Goal: Connect with others: Connect with others

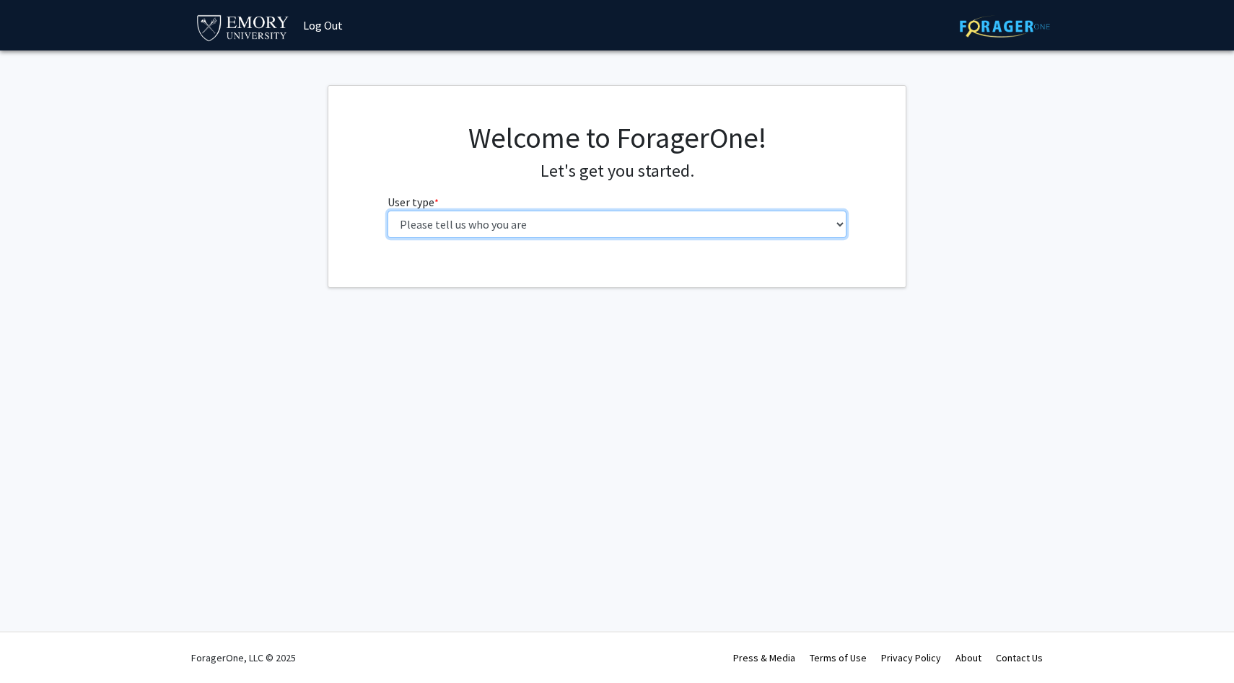
click at [494, 229] on select "Please tell us who you are Undergraduate Student Master's Student Doctoral Cand…" at bounding box center [618, 224] width 460 height 27
select select "1: undergrad"
click at [388, 211] on select "Please tell us who you are Undergraduate Student Master's Student Doctoral Cand…" at bounding box center [618, 224] width 460 height 27
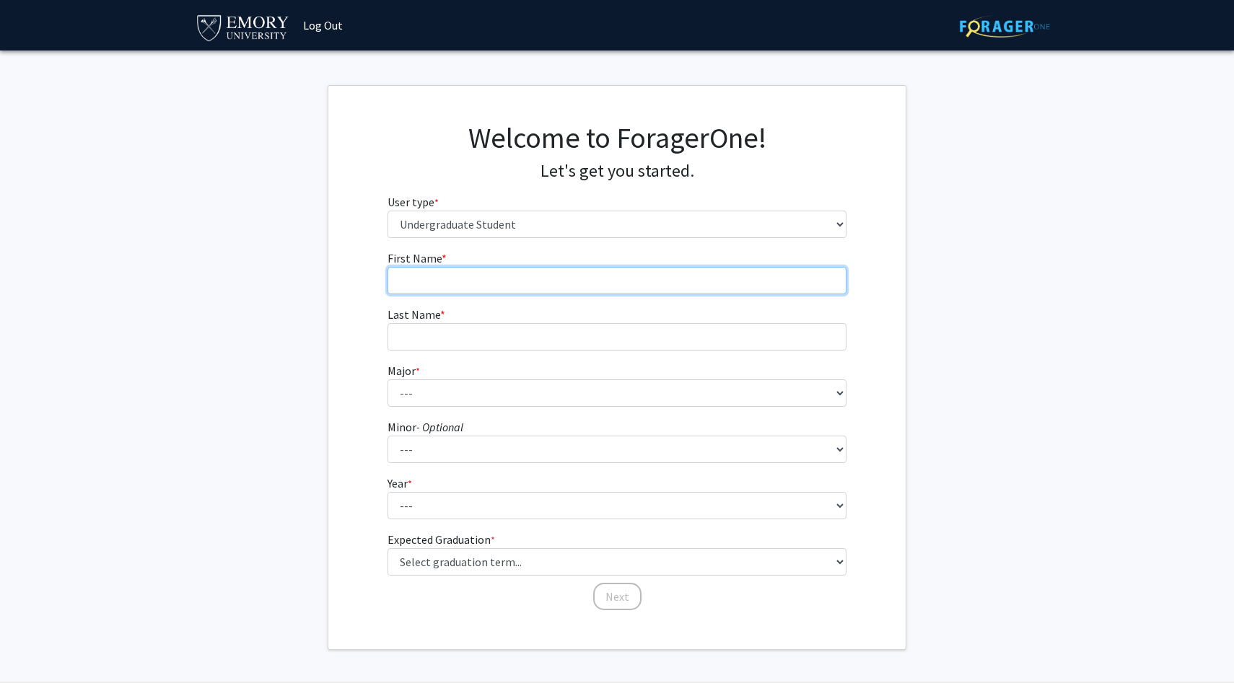
click at [462, 281] on input "First Name * required" at bounding box center [618, 280] width 460 height 27
click at [468, 276] on input "First Name * required" at bounding box center [618, 280] width 460 height 27
type input "[PERSON_NAME]"
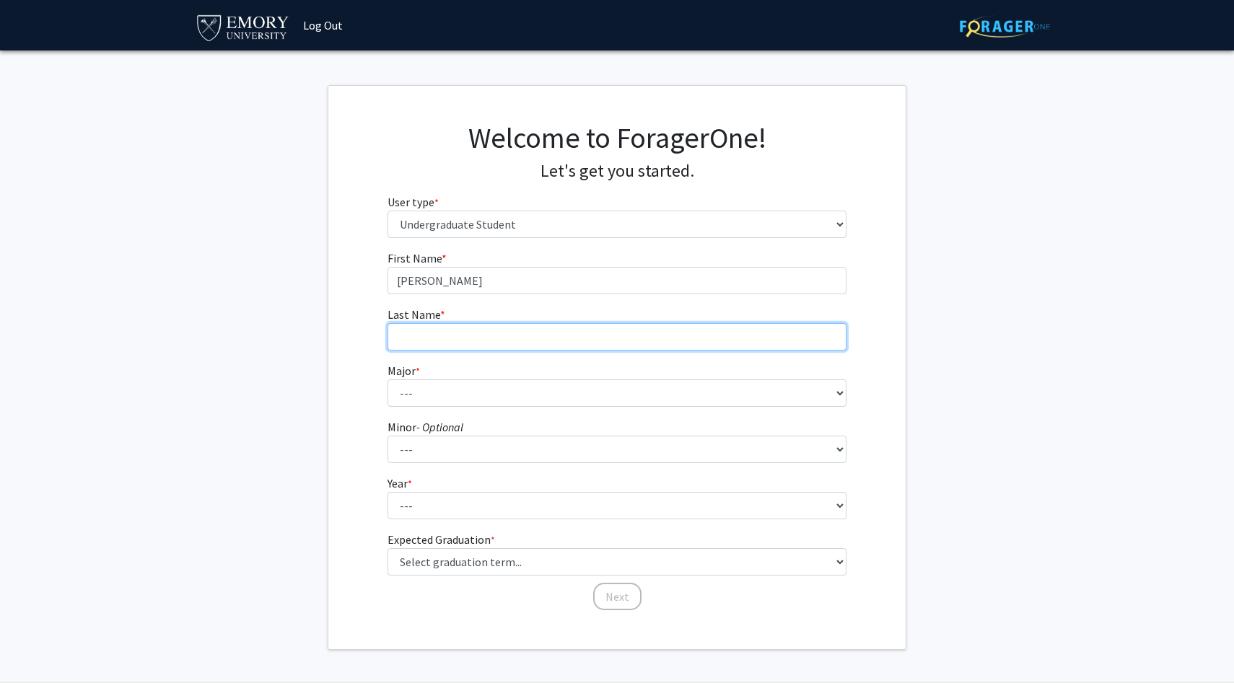
click at [444, 336] on input "Last Name * required" at bounding box center [618, 336] width 460 height 27
type input "[PERSON_NAME]"
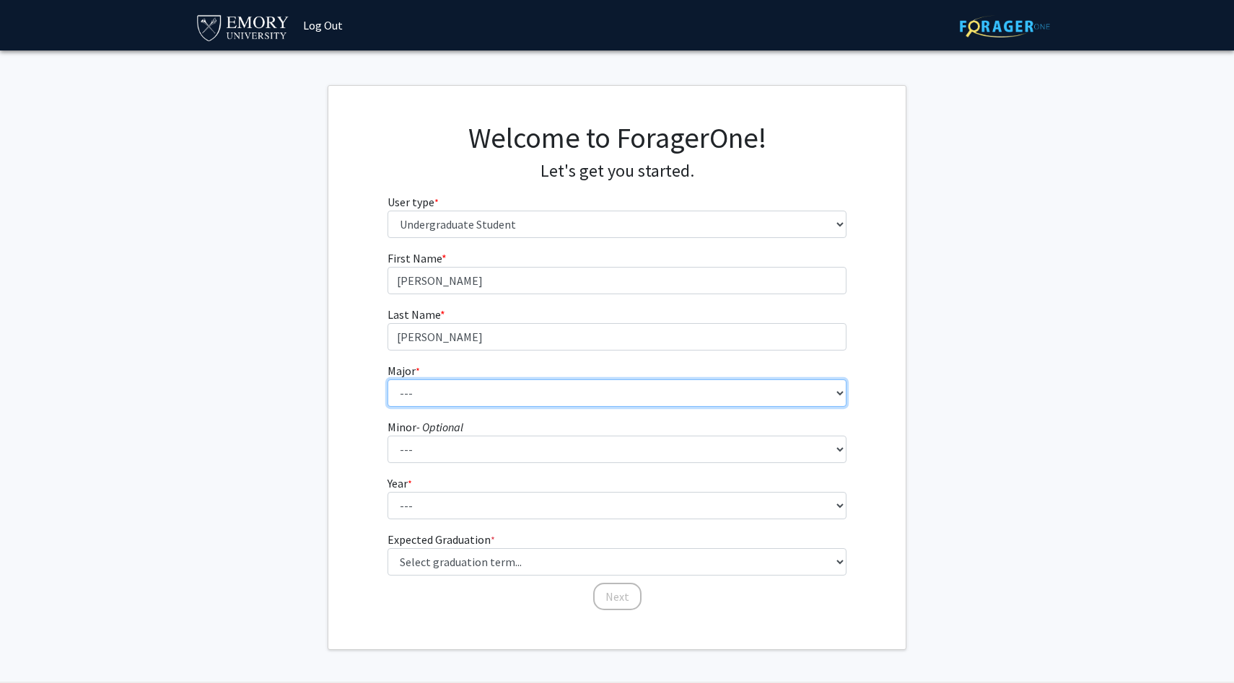
click at [402, 394] on select "--- Accounting African American Studies African Studies American Studies Analyt…" at bounding box center [618, 393] width 460 height 27
select select "16: 977"
click at [388, 380] on select "--- Accounting African American Studies African Studies American Studies Analyt…" at bounding box center [618, 393] width 460 height 27
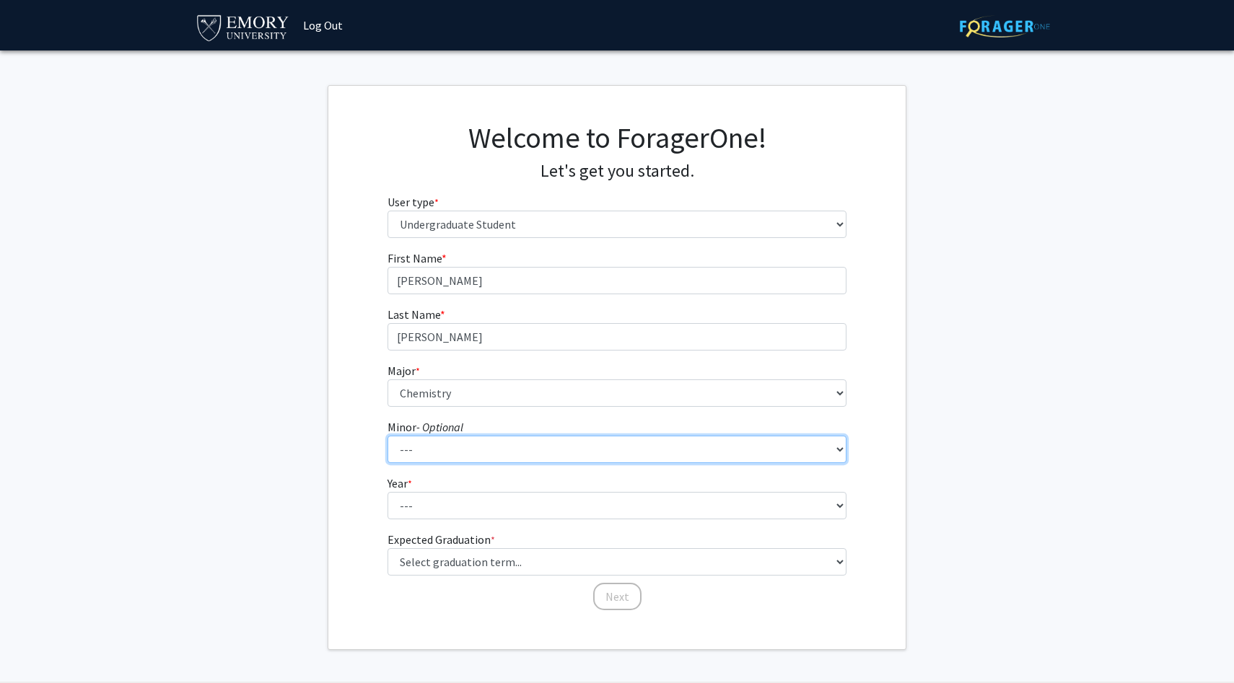
click at [421, 455] on select "--- African American Studies African Studies American Studies Ancient Mediterra…" at bounding box center [618, 449] width 460 height 27
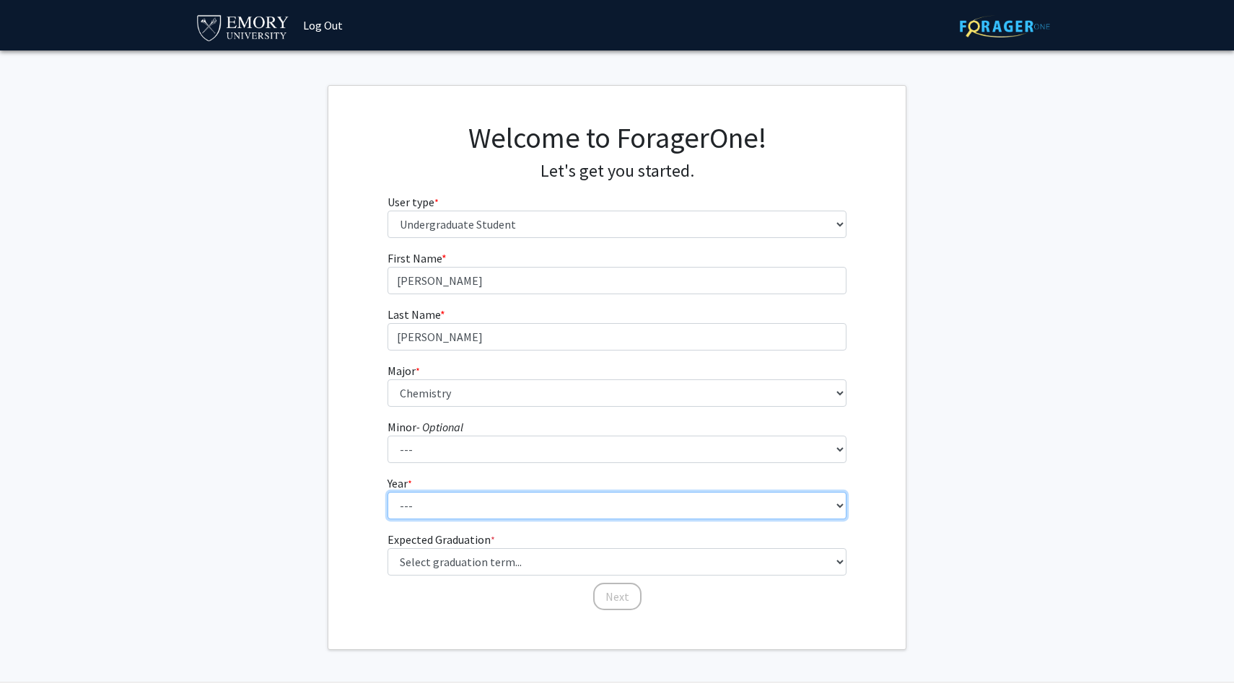
click at [463, 505] on select "--- First-year Sophomore Junior Senior Postbaccalaureate Certificate" at bounding box center [618, 505] width 460 height 27
select select "1: first-year"
click at [388, 492] on select "--- First-year Sophomore Junior Senior Postbaccalaureate Certificate" at bounding box center [618, 505] width 460 height 27
click at [486, 577] on form "First Name * required [PERSON_NAME] Last Name * required [PERSON_NAME] * requir…" at bounding box center [618, 424] width 460 height 348
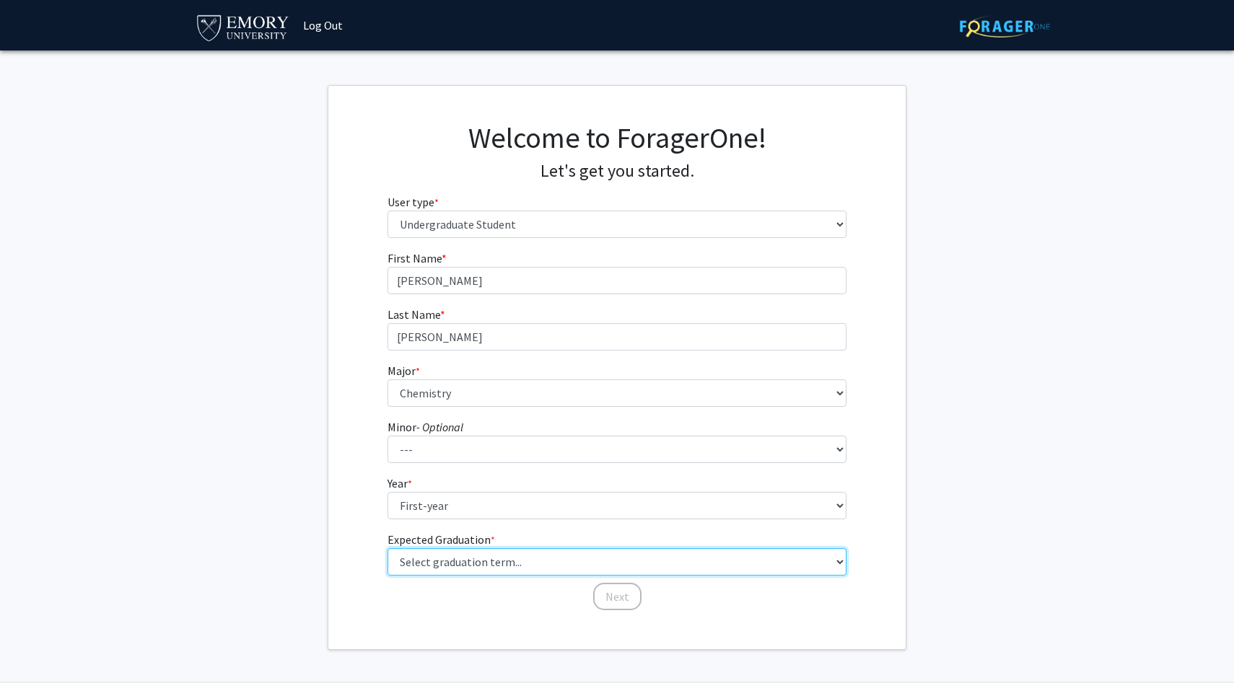
click at [486, 568] on select "Select graduation term... Spring 2025 Summer 2025 Fall 2025 Winter 2025 Spring …" at bounding box center [618, 561] width 460 height 27
select select "17: spring_2029"
click at [388, 548] on select "Select graduation term... Spring 2025 Summer 2025 Fall 2025 Winter 2025 Spring …" at bounding box center [618, 561] width 460 height 27
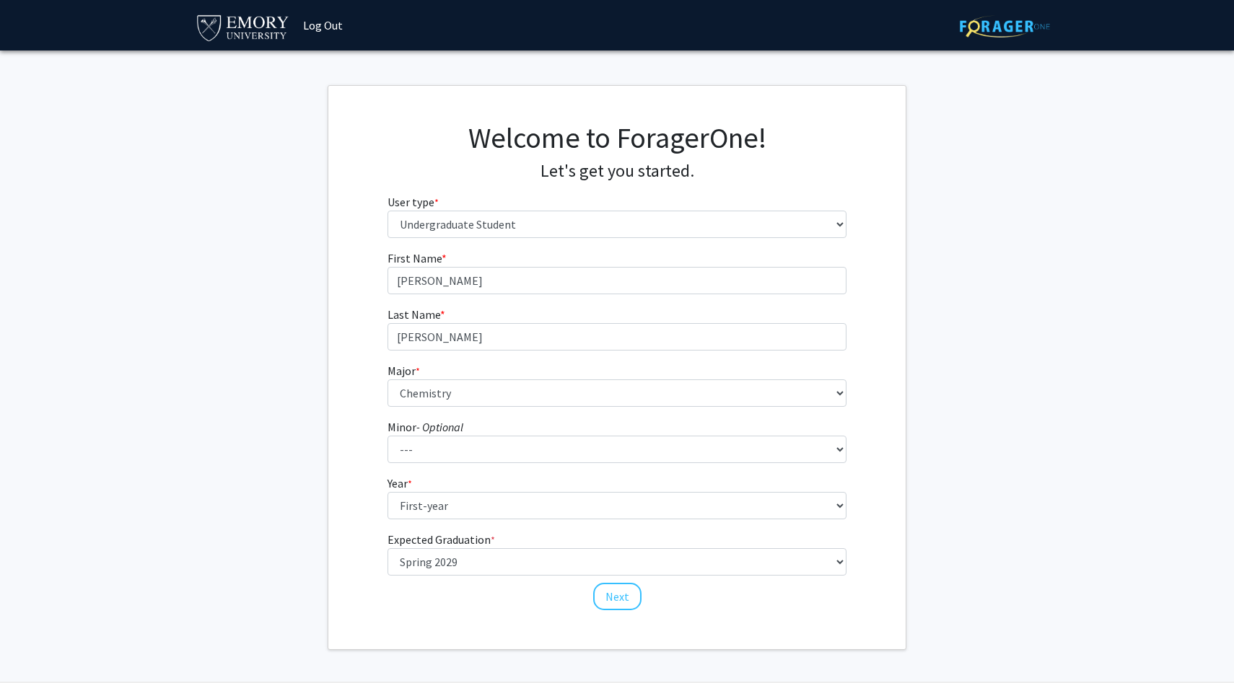
click at [1045, 445] on fg-get-started "Welcome to ForagerOne! Let's get you started. User type * required Please tell …" at bounding box center [617, 367] width 1234 height 565
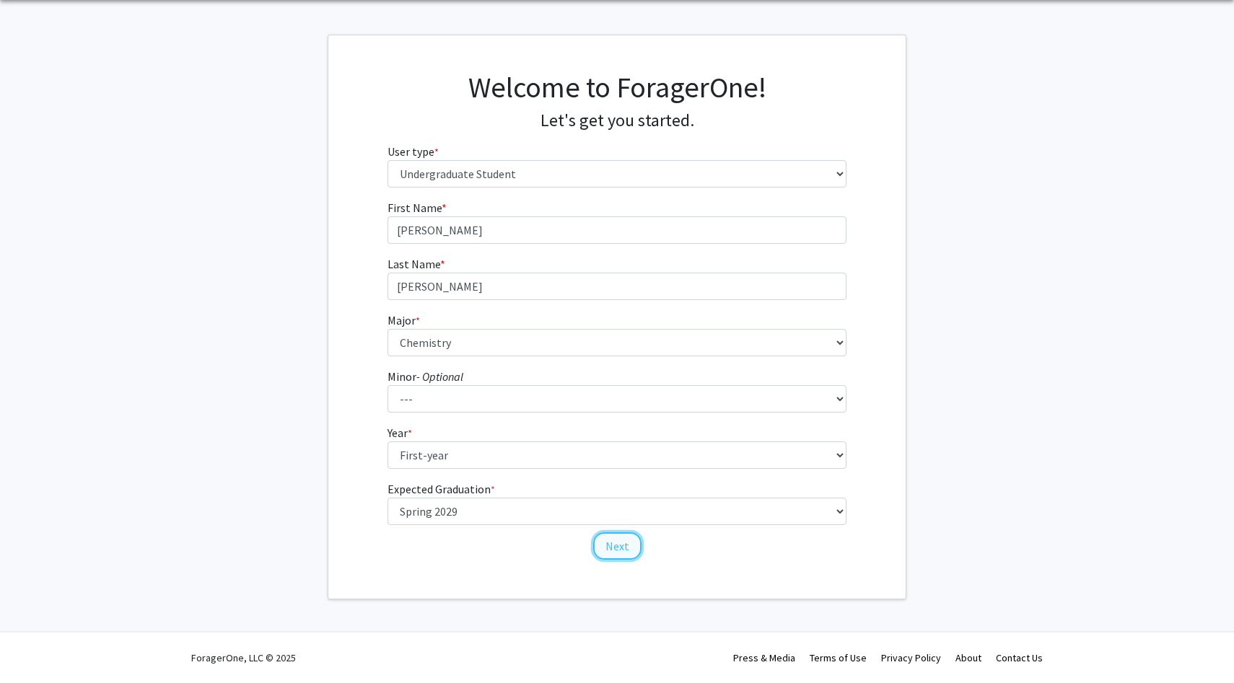
click at [617, 555] on button "Next" at bounding box center [617, 546] width 48 height 27
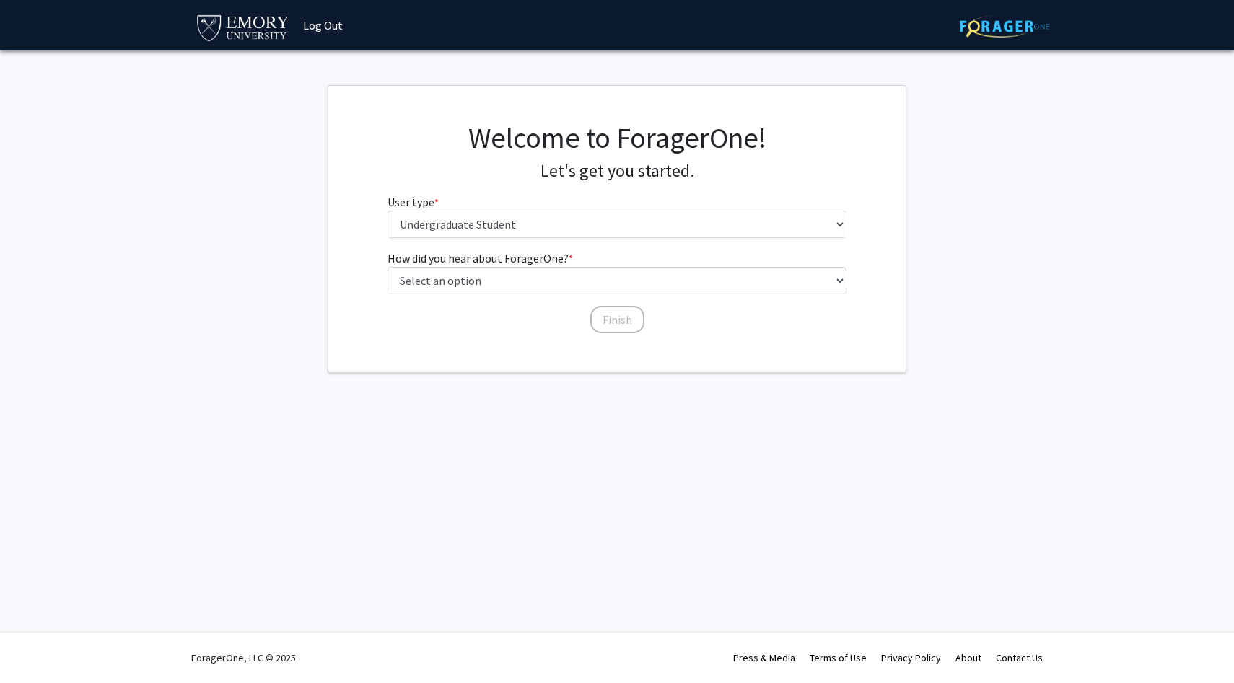
click at [542, 266] on label "How did you hear about ForagerOne? * required" at bounding box center [480, 258] width 185 height 17
click at [542, 267] on select "Select an option Peer/student recommendation Faculty/staff recommendation Unive…" at bounding box center [618, 280] width 460 height 27
click at [542, 286] on select "Select an option Peer/student recommendation Faculty/staff recommendation Unive…" at bounding box center [618, 280] width 460 height 27
select select "3: university_website"
click at [388, 267] on select "Select an option Peer/student recommendation Faculty/staff recommendation Unive…" at bounding box center [618, 280] width 460 height 27
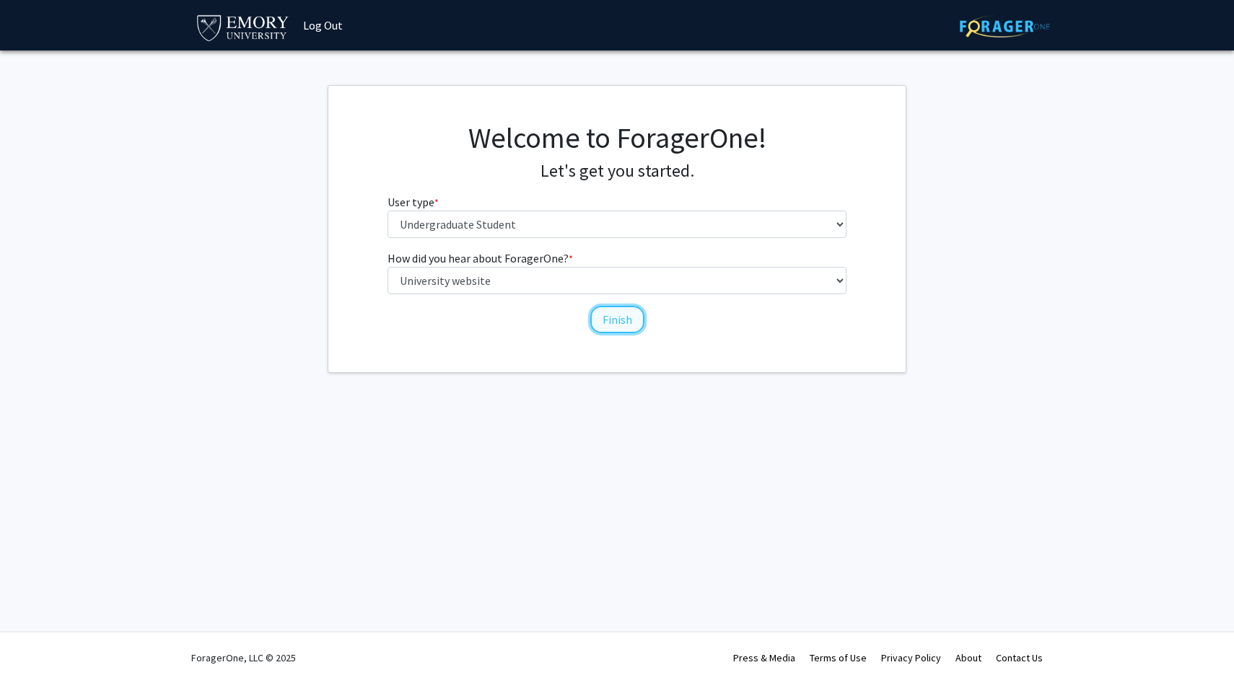
click at [617, 325] on button "Finish" at bounding box center [617, 319] width 54 height 27
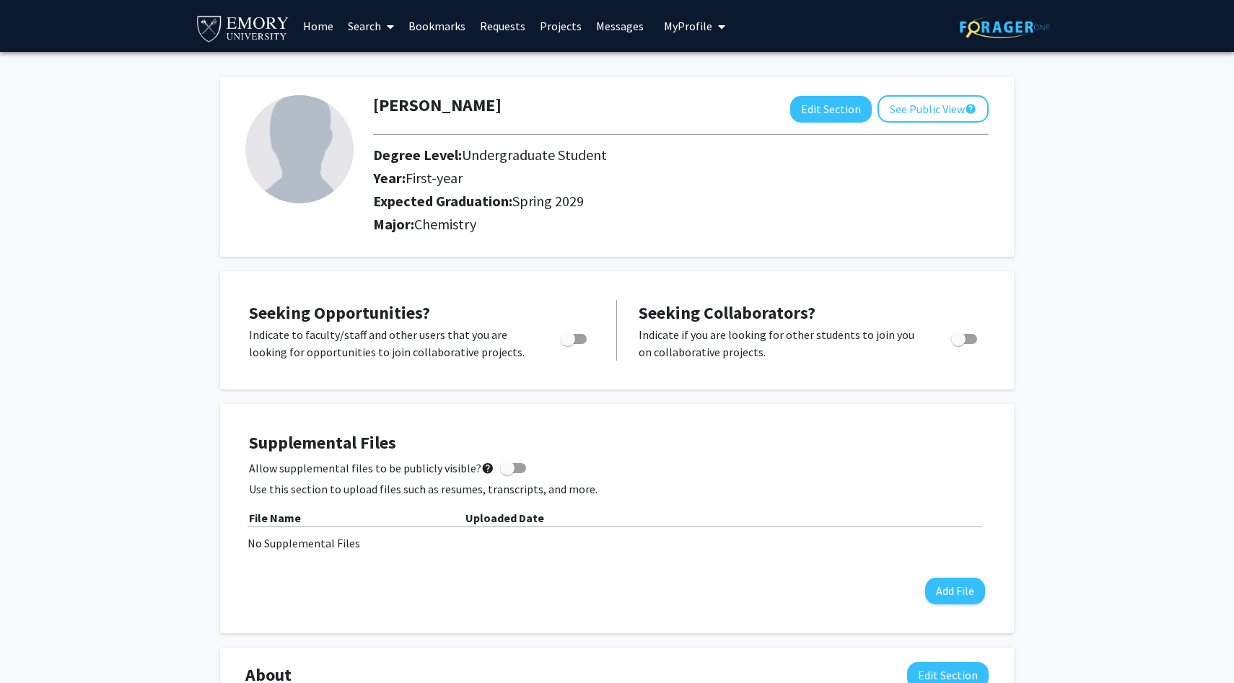
click at [565, 25] on link "Projects" at bounding box center [561, 26] width 56 height 51
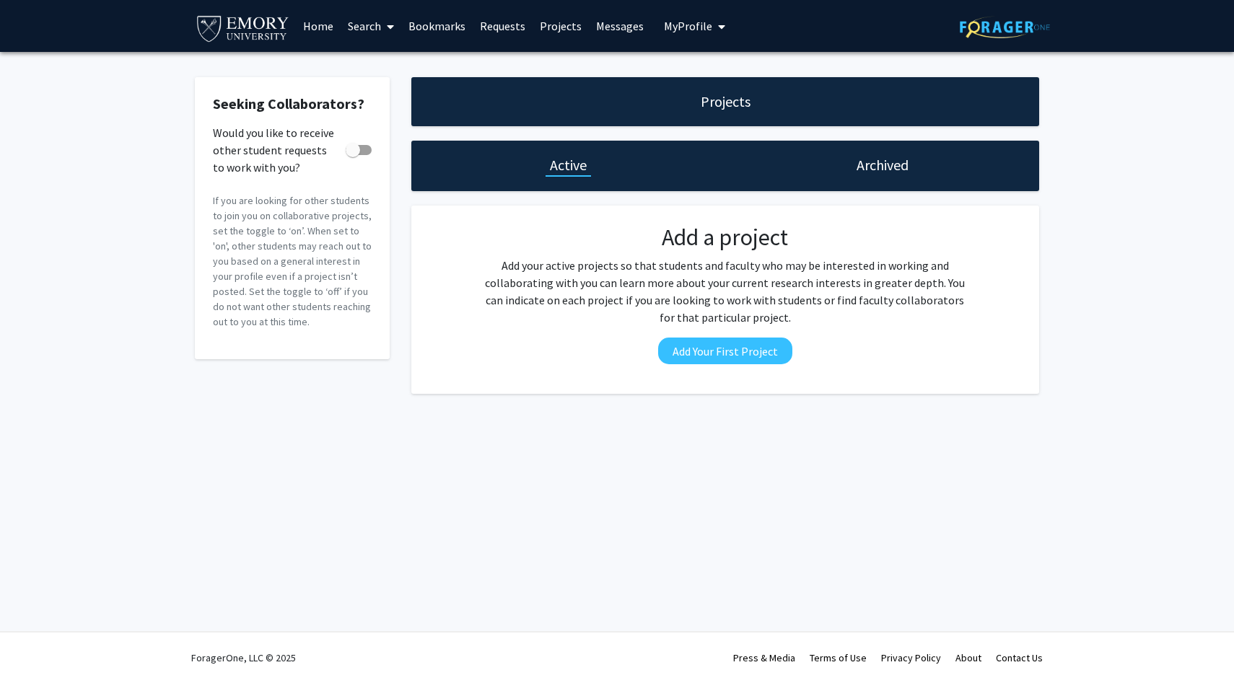
click at [439, 20] on link "Bookmarks" at bounding box center [436, 26] width 71 height 51
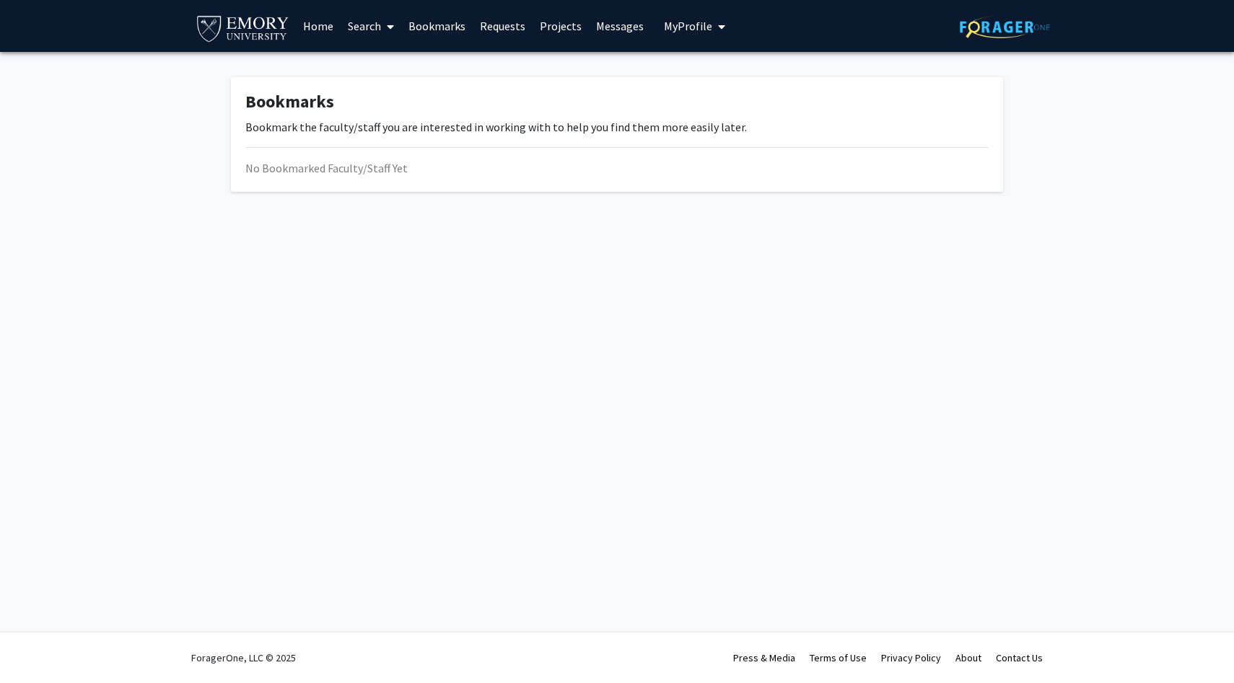
click at [372, 25] on link "Search" at bounding box center [371, 26] width 61 height 51
click at [406, 64] on span "Faculty/Staff" at bounding box center [394, 66] width 106 height 29
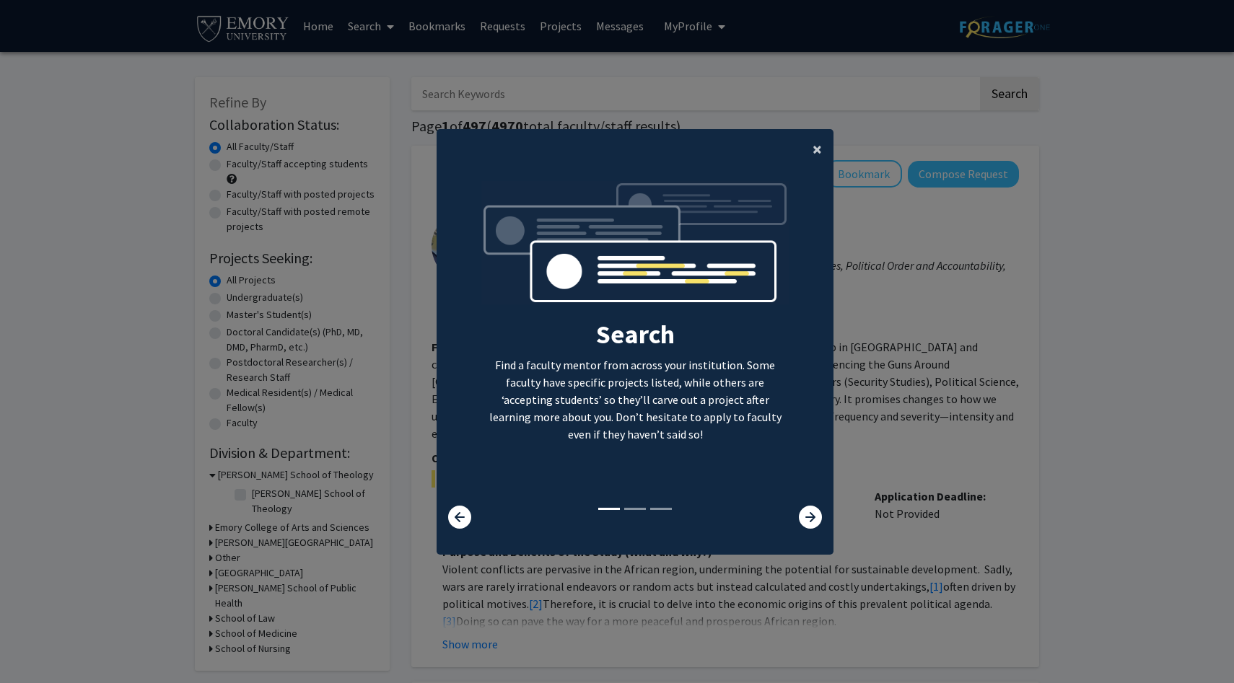
click at [818, 153] on span "×" at bounding box center [817, 149] width 9 height 22
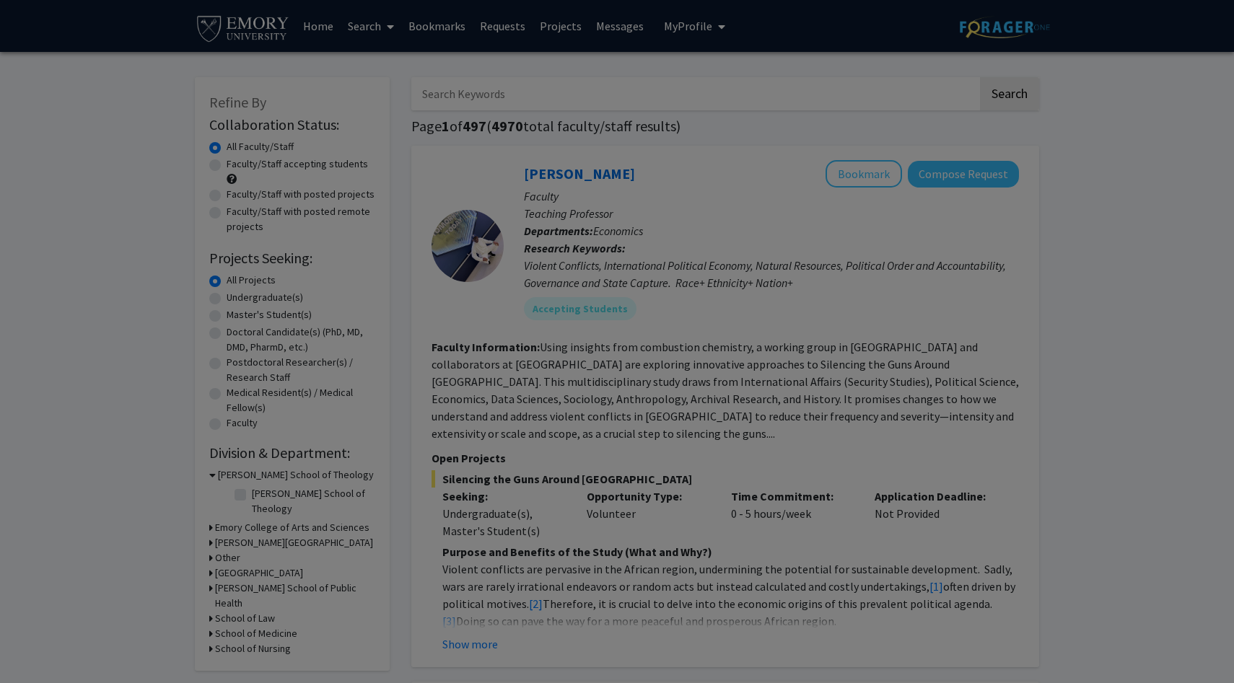
click at [819, 145] on div "Search Find a faculty mentor from across your institution. Some faculty have sp…" at bounding box center [634, 182] width 395 height 325
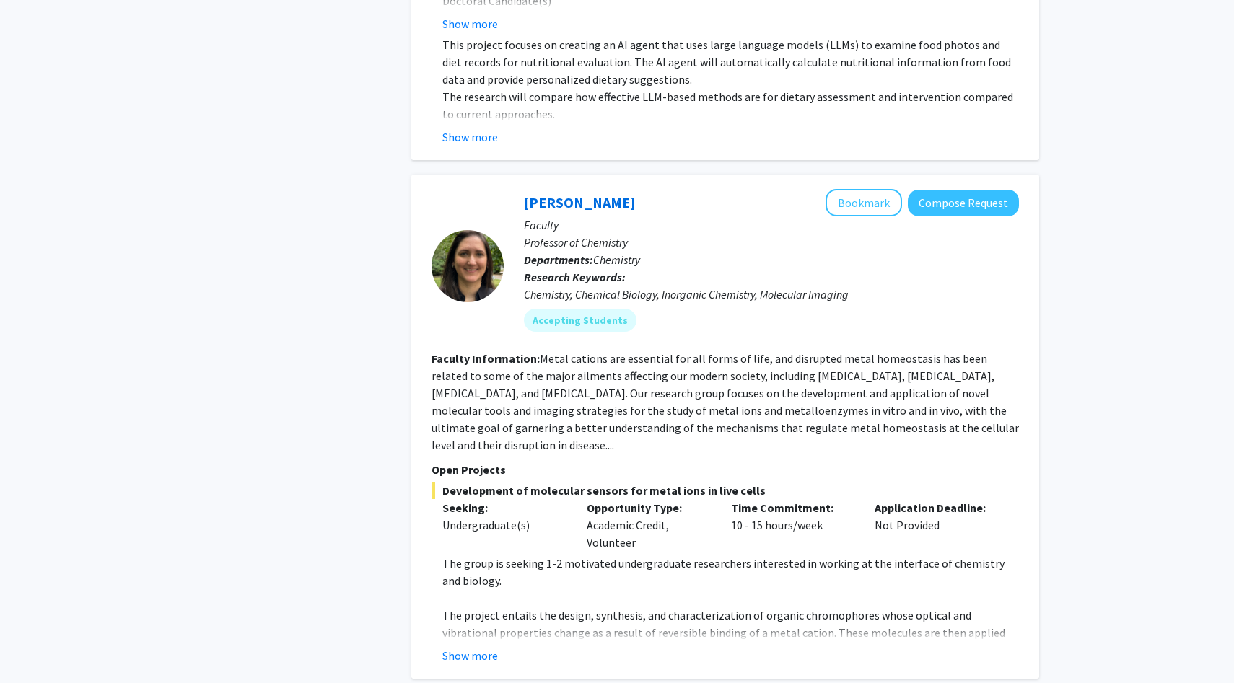
scroll to position [2516, 0]
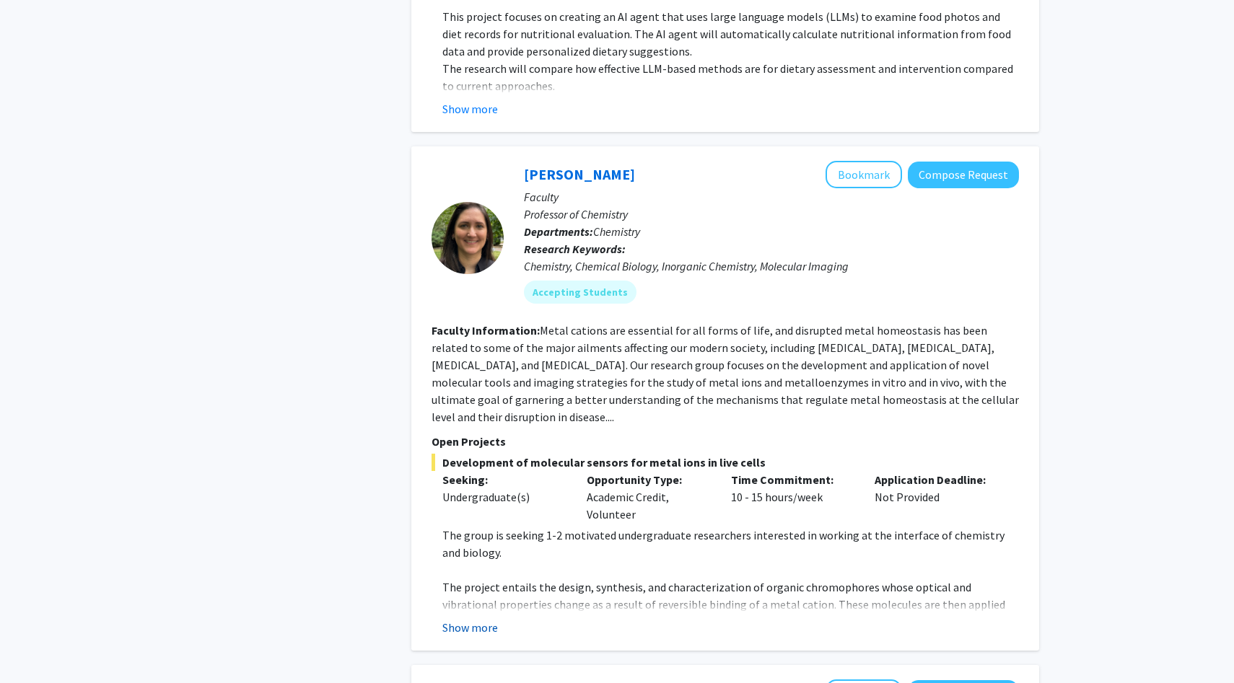
click at [476, 619] on button "Show more" at bounding box center [470, 627] width 56 height 17
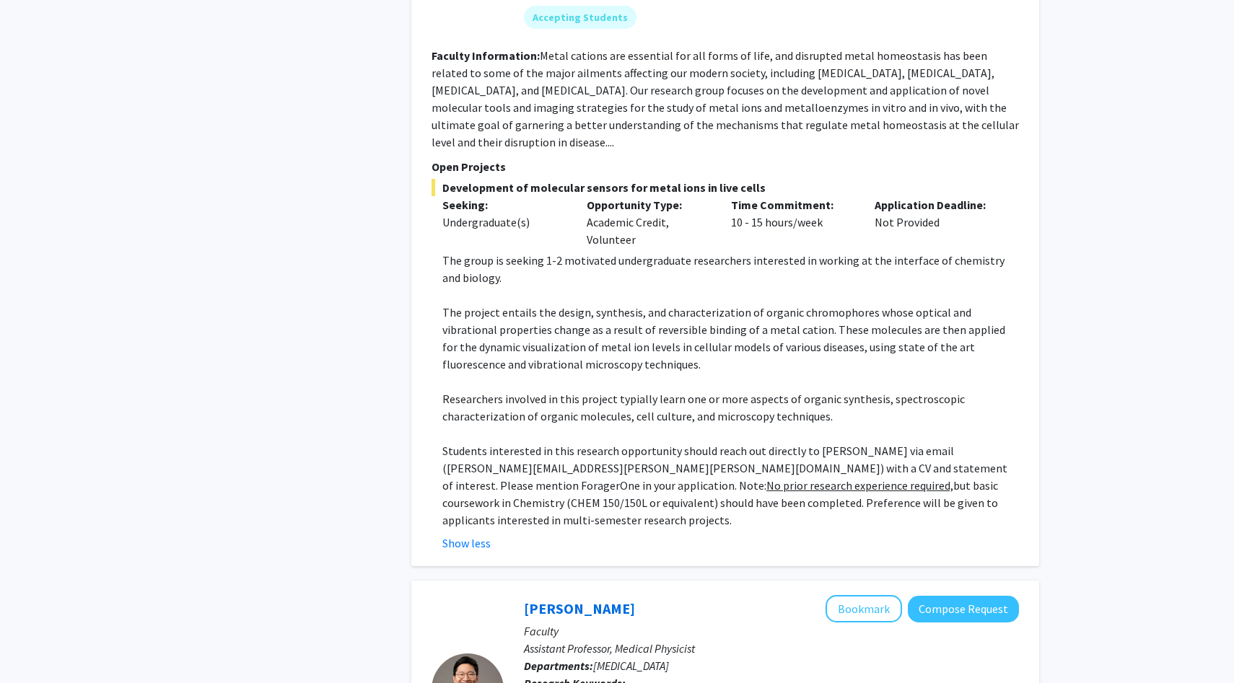
scroll to position [2817, 0]
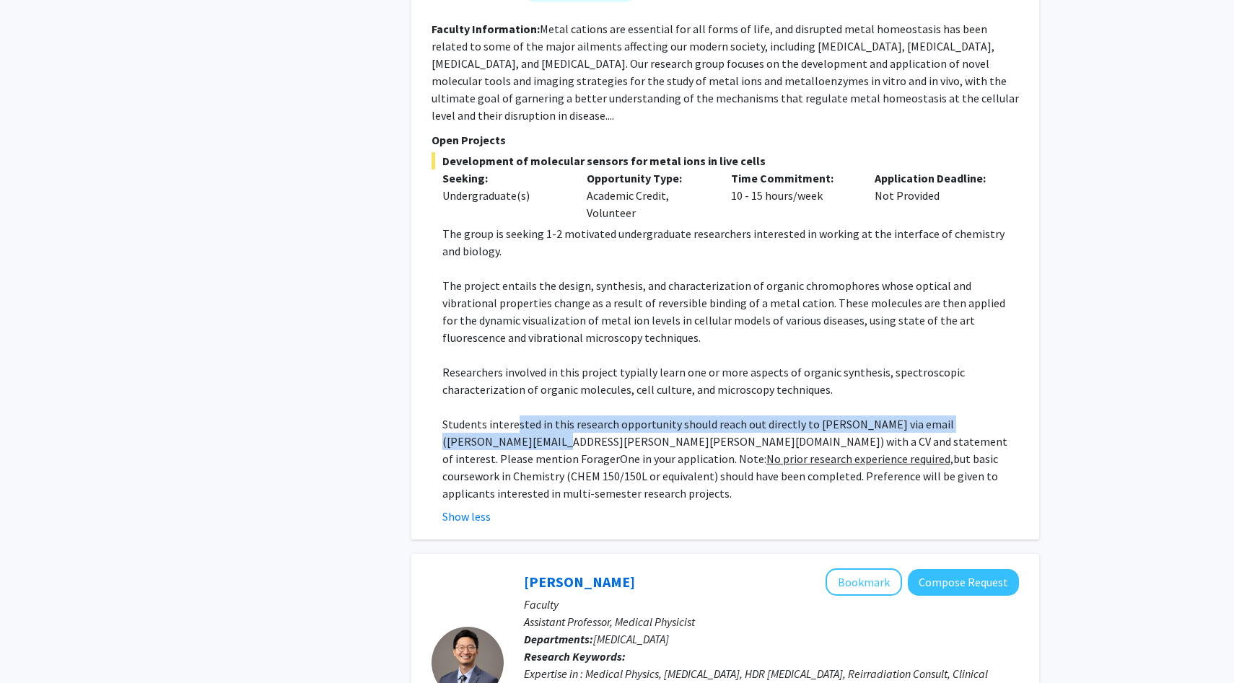
drag, startPoint x: 515, startPoint y: 382, endPoint x: 547, endPoint y: 411, distance: 43.4
click at [547, 416] on p "Students interested in this research opportunity should reach out directly to […" at bounding box center [730, 459] width 577 height 87
drag, startPoint x: 580, startPoint y: 408, endPoint x: 574, endPoint y: 395, distance: 13.6
click at [574, 416] on p "Students interested in this research opportunity should reach out directly to […" at bounding box center [730, 459] width 577 height 87
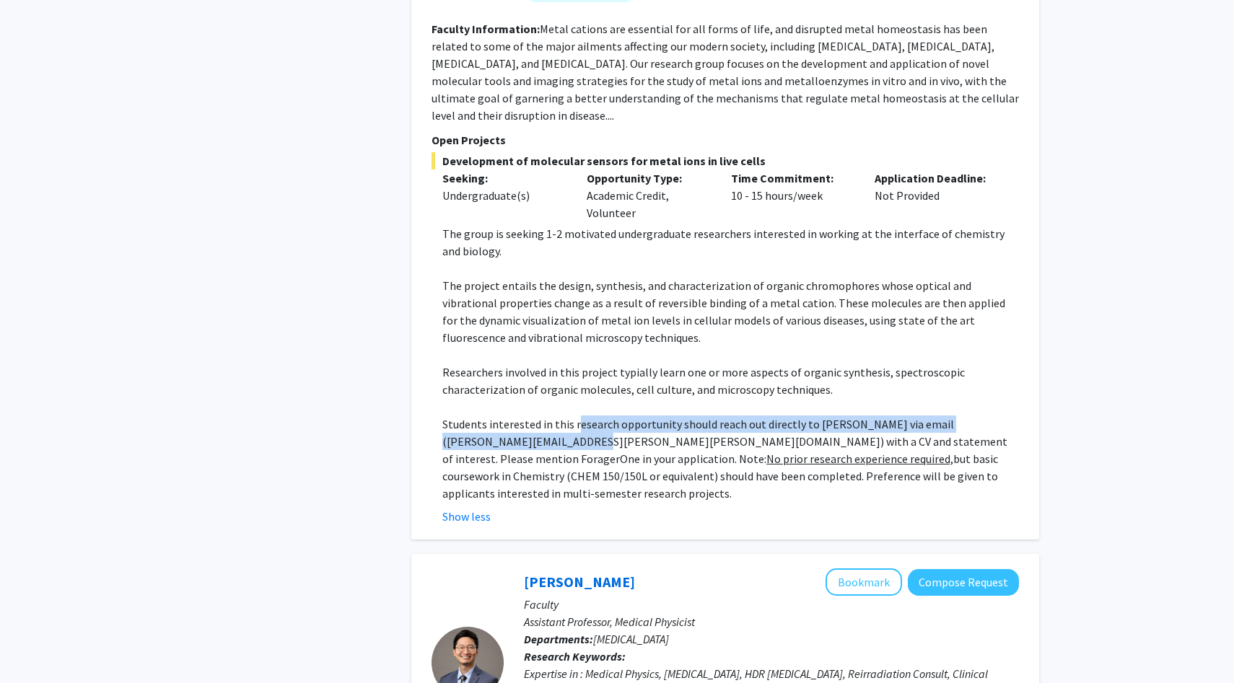
click at [574, 416] on p "Students interested in this research opportunity should reach out directly to […" at bounding box center [730, 459] width 577 height 87
drag, startPoint x: 590, startPoint y: 402, endPoint x: 588, endPoint y: 395, distance: 7.4
click at [588, 416] on p "Students interested in this research opportunity should reach out directly to […" at bounding box center [730, 459] width 577 height 87
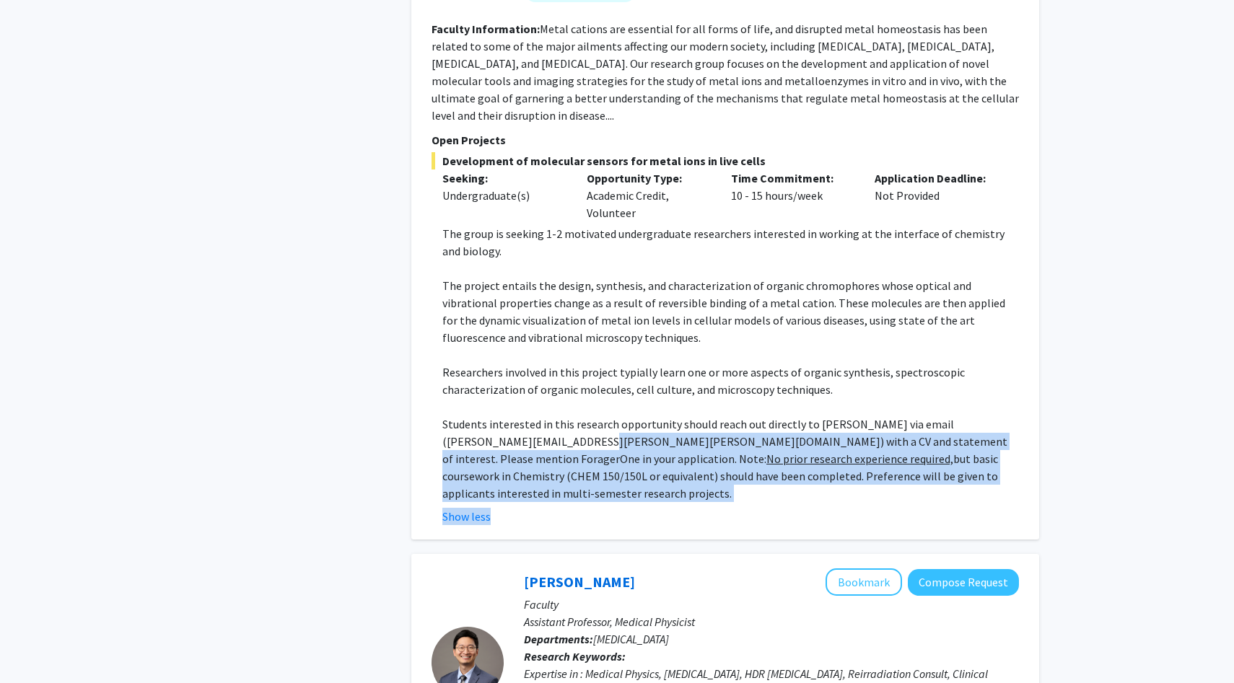
drag, startPoint x: 585, startPoint y: 401, endPoint x: 622, endPoint y: 476, distance: 84.2
click at [623, 476] on div "[PERSON_NAME] Bookmark Compose Request Faculty Professor of Chemistry Departmen…" at bounding box center [725, 192] width 628 height 695
click at [640, 434] on p "Students interested in this research opportunity should reach out directly to […" at bounding box center [730, 459] width 577 height 87
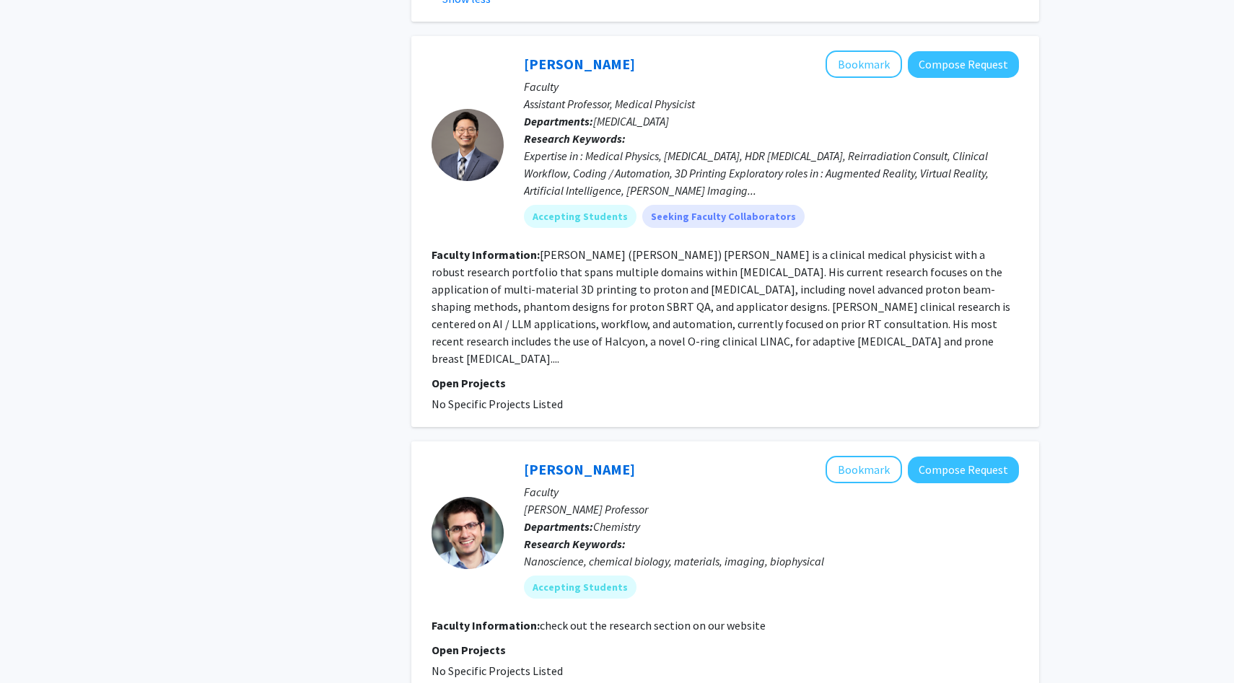
scroll to position [3337, 0]
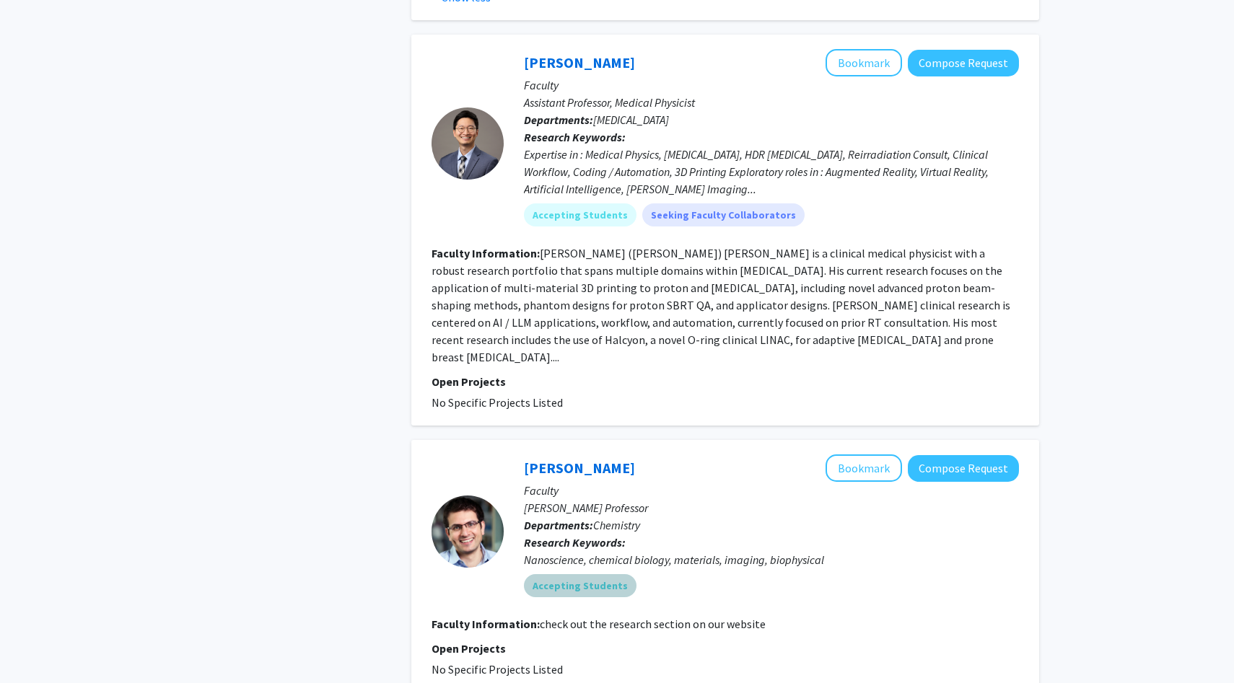
click at [564, 574] on mat-chip "Accepting Students" at bounding box center [580, 585] width 113 height 23
click at [590, 499] on p "[PERSON_NAME] Professor" at bounding box center [771, 507] width 495 height 17
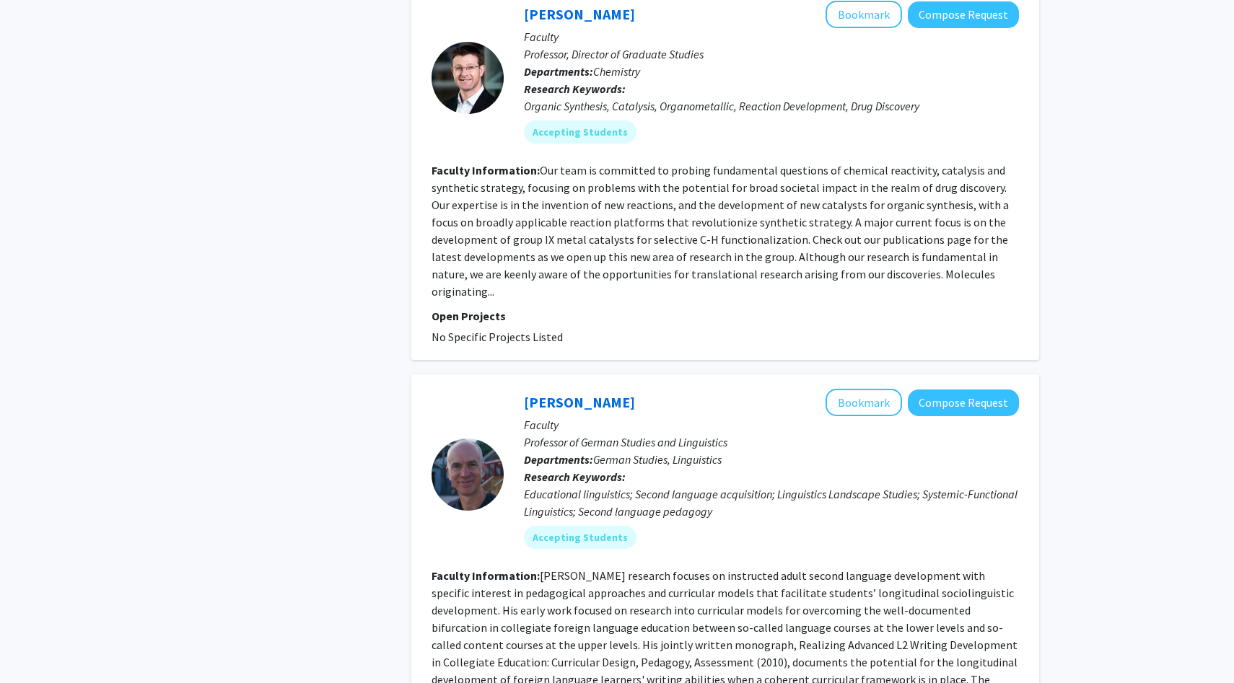
scroll to position [4529, 0]
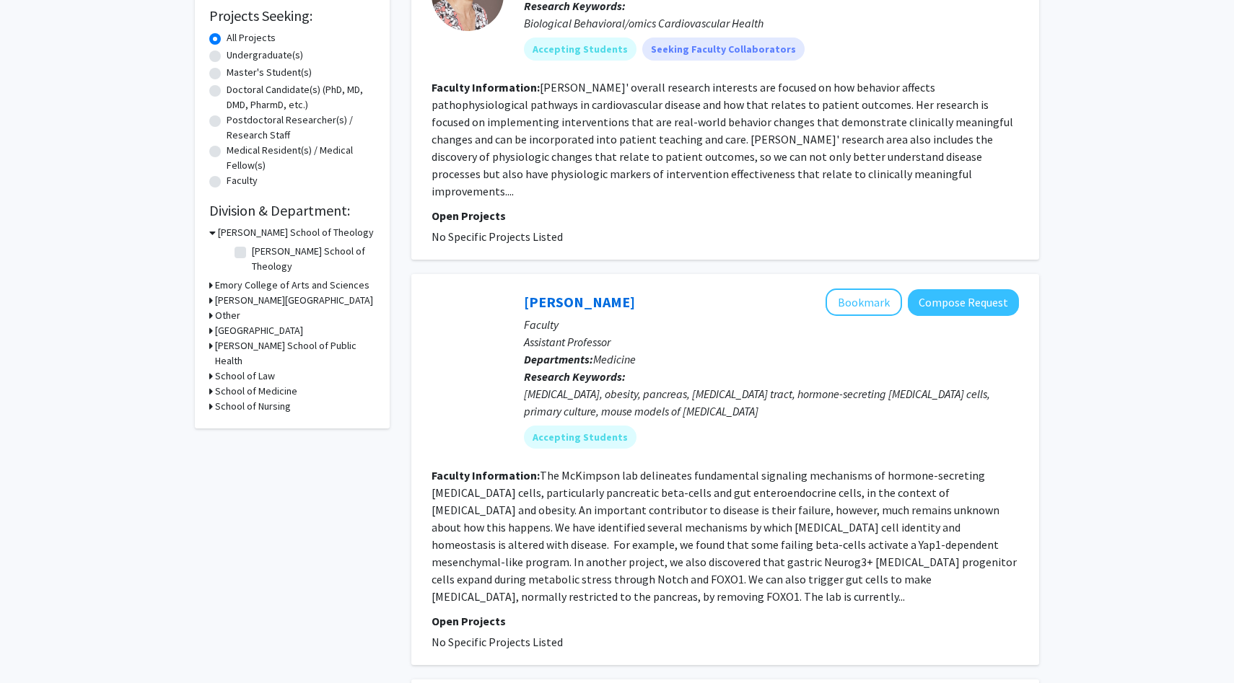
scroll to position [279, 0]
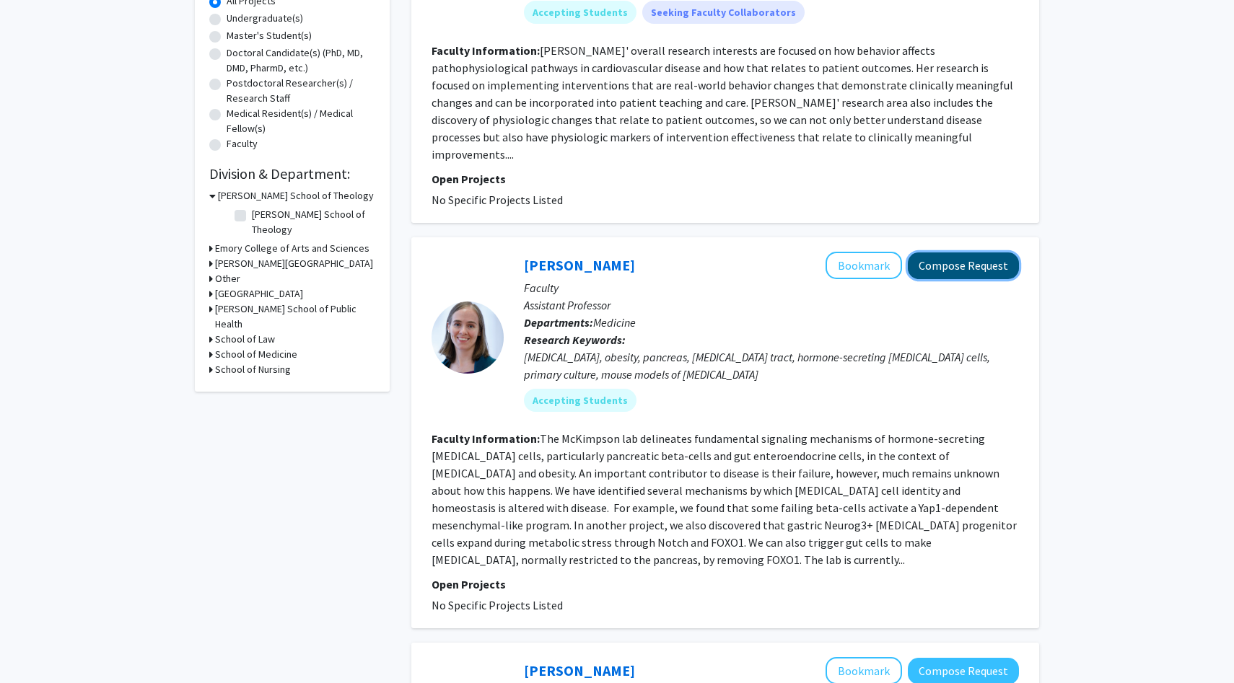
click at [946, 253] on button "Compose Request" at bounding box center [963, 266] width 111 height 27
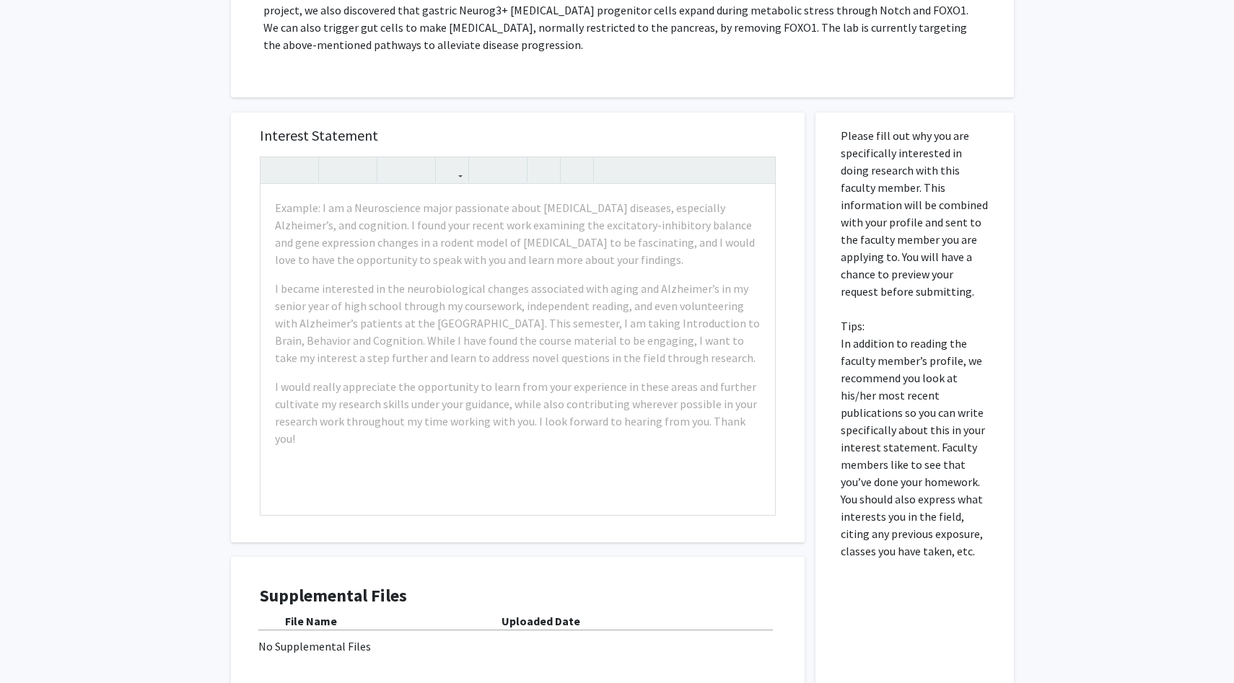
scroll to position [411, 0]
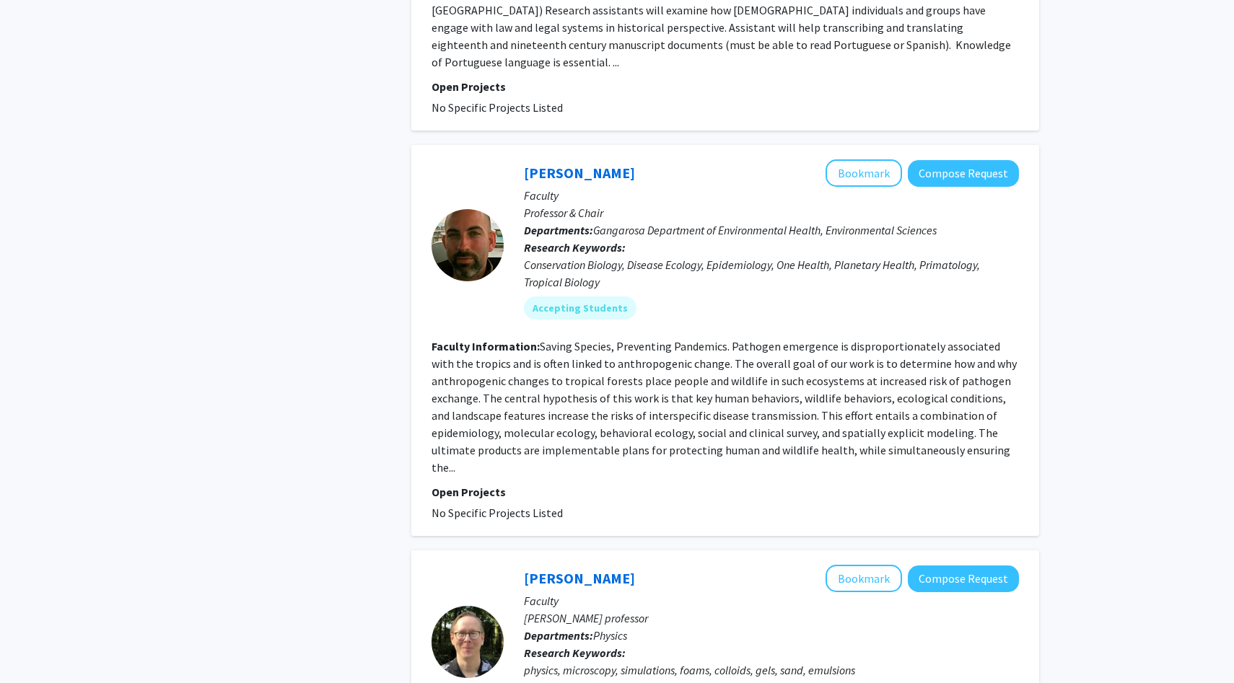
scroll to position [3097, 0]
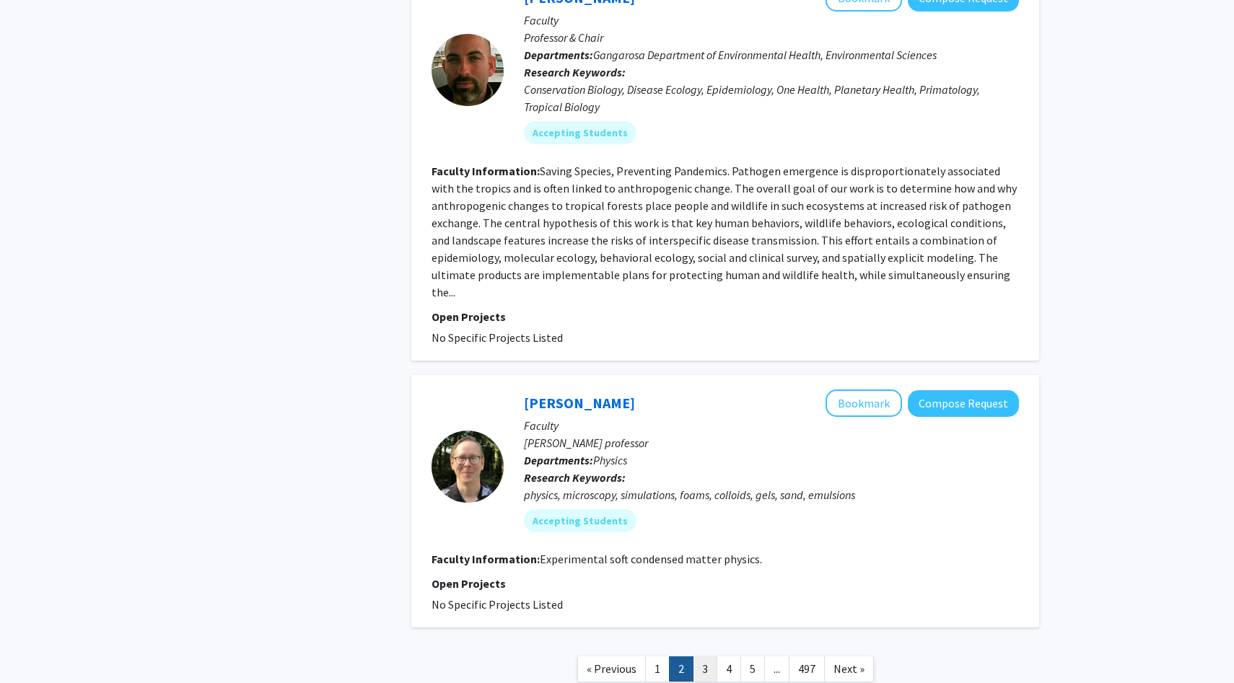
click at [699, 657] on link "3" at bounding box center [705, 669] width 25 height 25
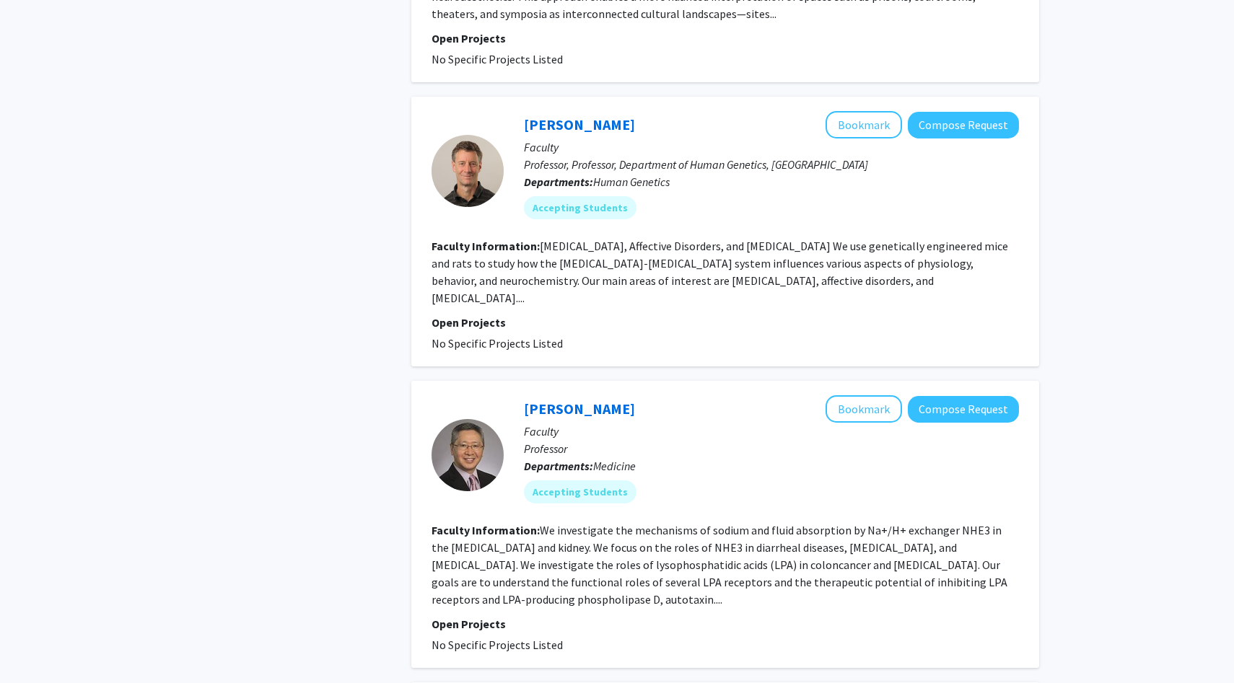
scroll to position [2050, 0]
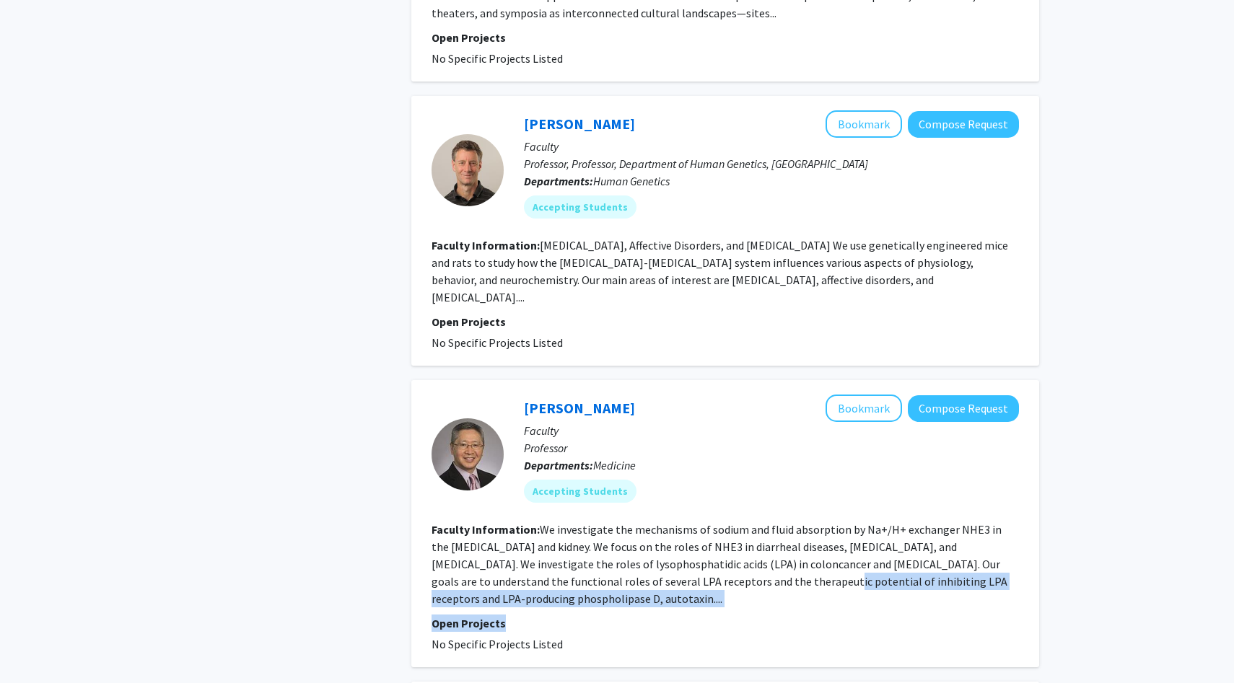
drag, startPoint x: 673, startPoint y: 543, endPoint x: 704, endPoint y: 572, distance: 42.9
click at [704, 572] on fg-search-faculty "[PERSON_NAME] Bookmark Compose Request Faculty Professor Departments: Medicine …" at bounding box center [725, 524] width 587 height 258
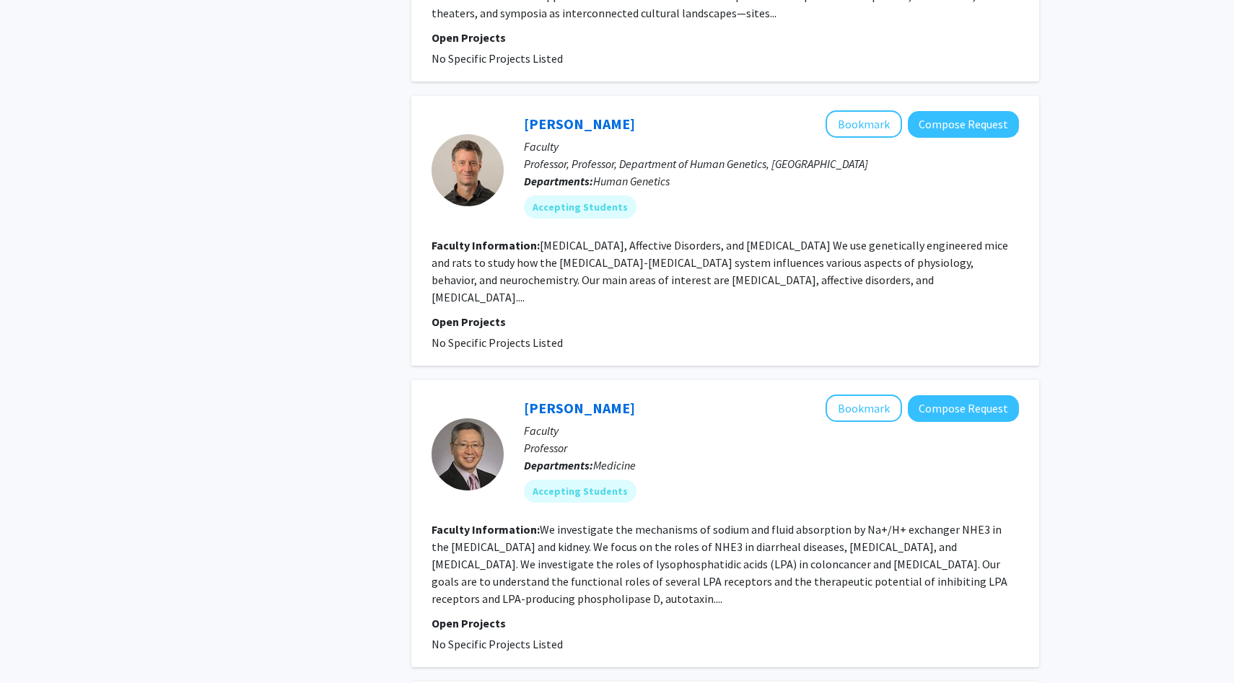
click at [699, 548] on fg-read-more "We investigate the mechanisms of sodium and fluid absorption by Na+/H+ exchange…" at bounding box center [720, 564] width 576 height 84
click at [939, 395] on button "Compose Request" at bounding box center [963, 408] width 111 height 27
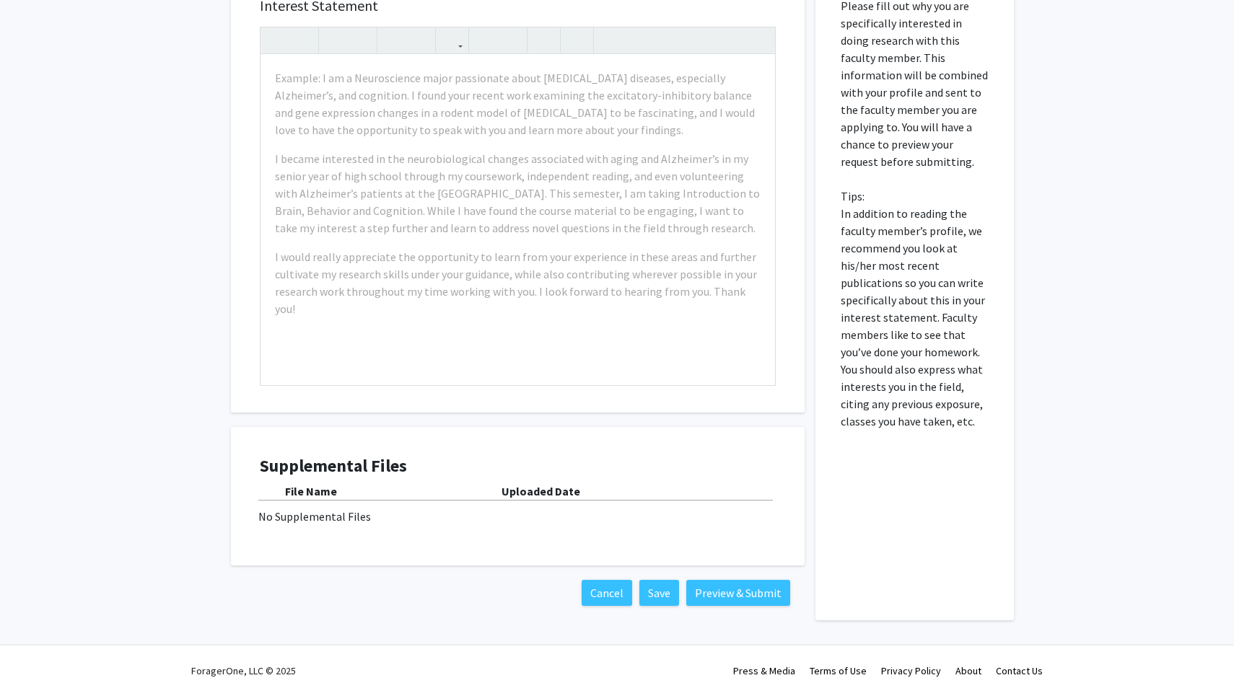
scroll to position [386, 0]
